Goal: Task Accomplishment & Management: Use online tool/utility

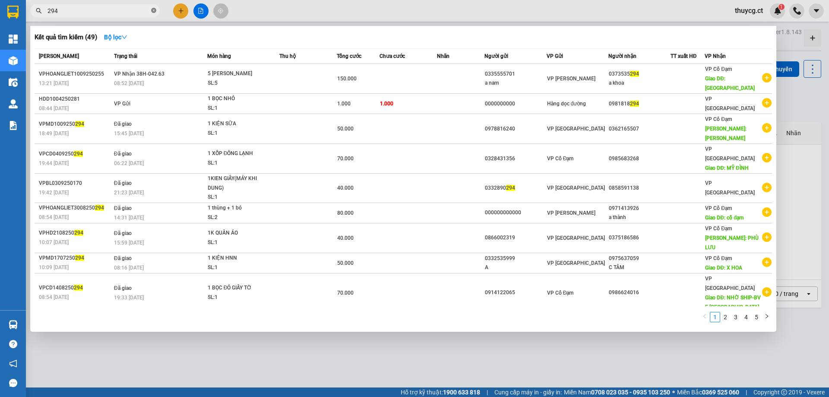
click at [154, 12] on icon "close-circle" at bounding box center [153, 10] width 5 height 5
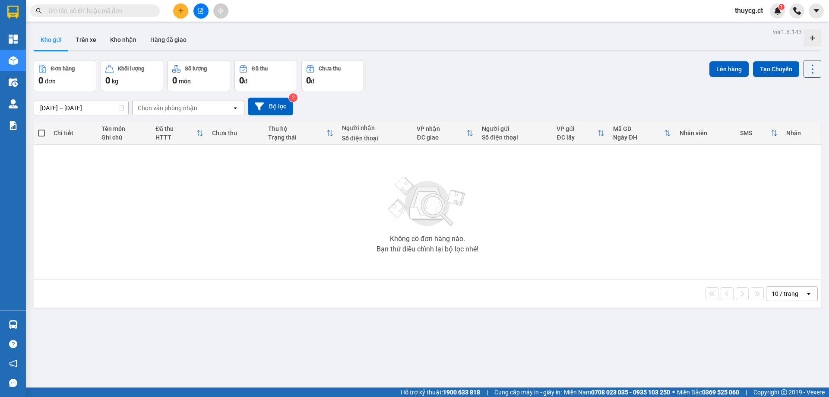
click at [94, 9] on input "text" at bounding box center [98, 10] width 102 height 9
paste input "0865880712"
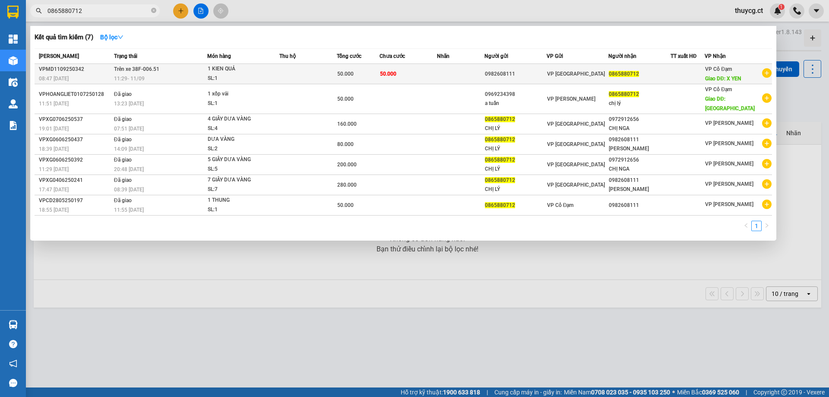
type input "0865880712"
click at [202, 72] on td "Trên xe 38F-006.51 11:29 [DATE]" at bounding box center [159, 74] width 95 height 20
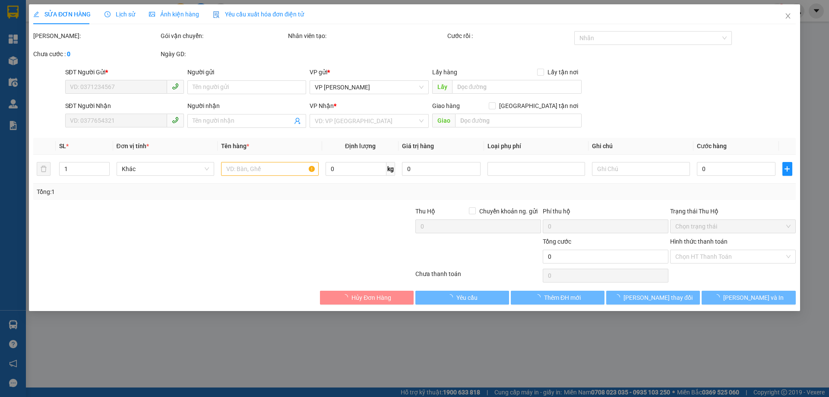
type input "0982608111"
type input "0865880712"
type input "X YEN"
type input "50.000"
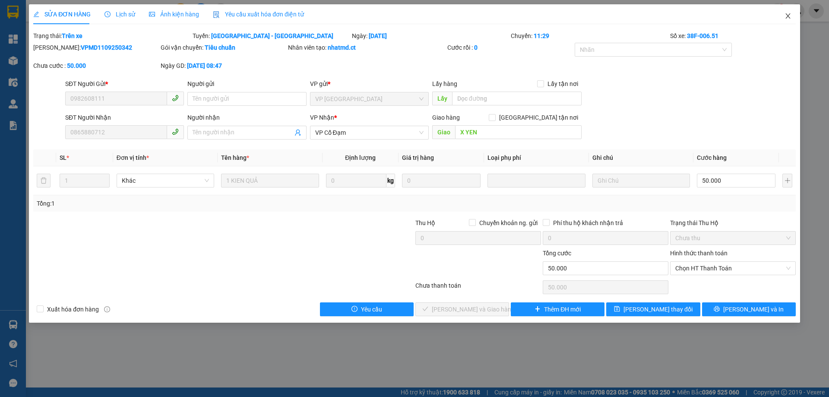
click at [787, 16] on icon "close" at bounding box center [787, 15] width 5 height 5
